Goal: Information Seeking & Learning: Learn about a topic

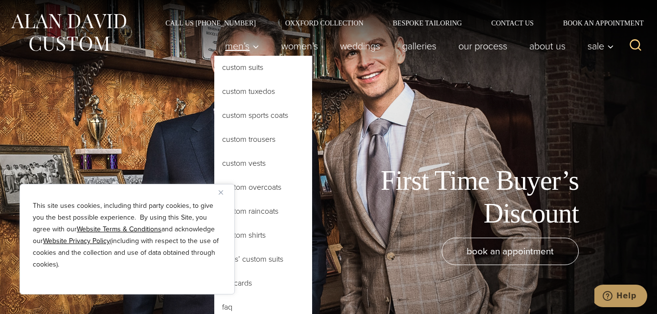
click at [237, 55] on link "Men’s" at bounding box center [242, 46] width 56 height 20
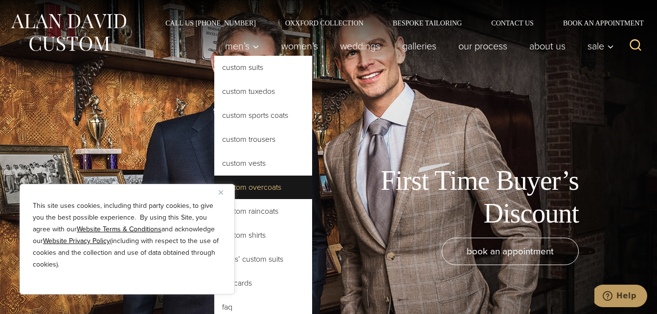
click at [263, 184] on link "Custom Overcoats" at bounding box center [263, 187] width 98 height 23
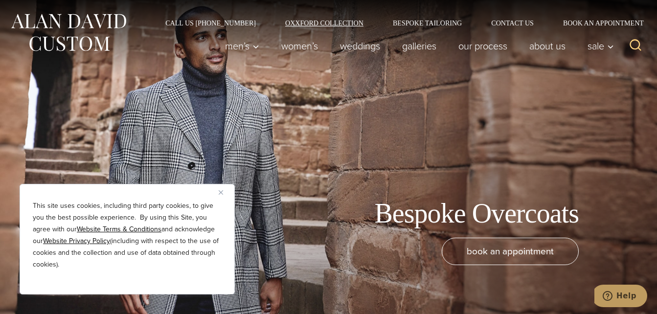
click at [325, 22] on link "Oxxford Collection" at bounding box center [325, 23] width 108 height 7
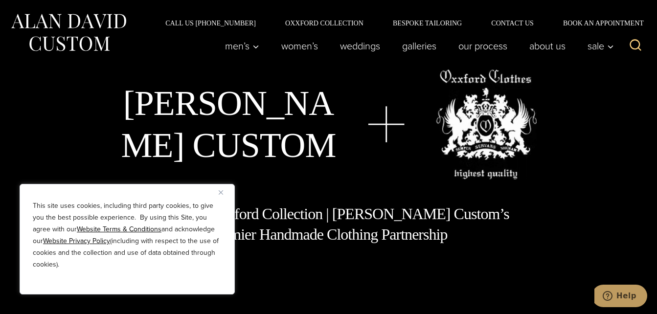
click at [223, 190] on img "Close" at bounding box center [221, 192] width 4 height 4
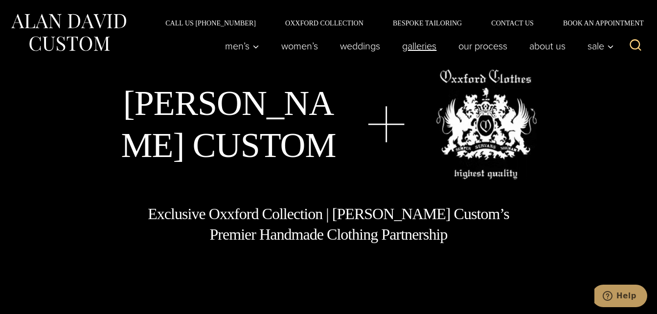
click at [418, 45] on link "Galleries" at bounding box center [420, 46] width 56 height 20
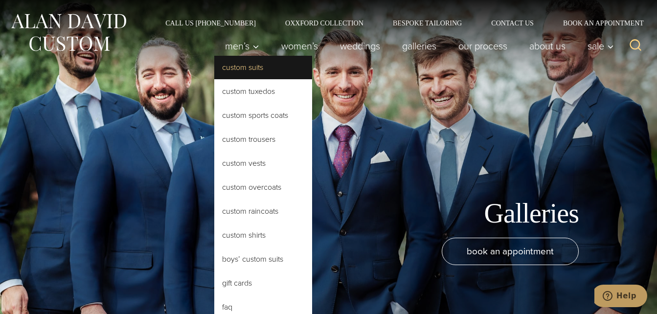
click at [240, 67] on link "Custom Suits" at bounding box center [263, 67] width 98 height 23
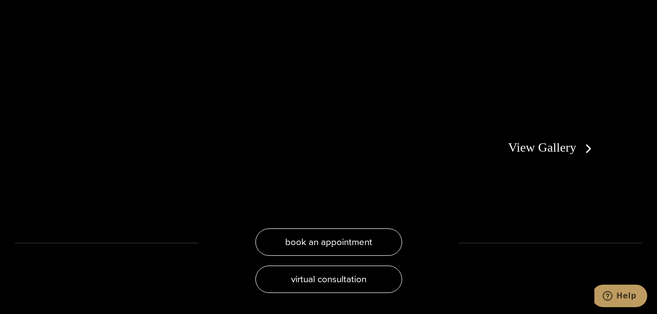
scroll to position [1815, 0]
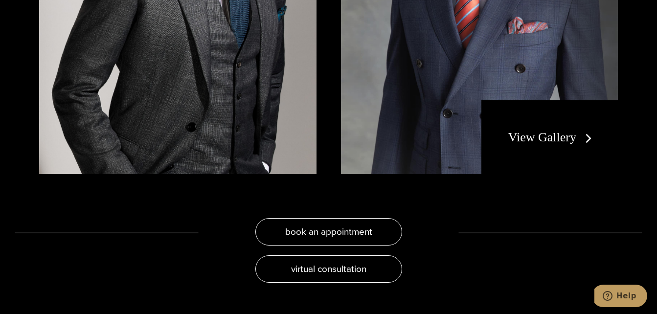
click at [568, 130] on link "View Gallery" at bounding box center [553, 137] width 88 height 14
